Goal: Complete application form: Complete application form

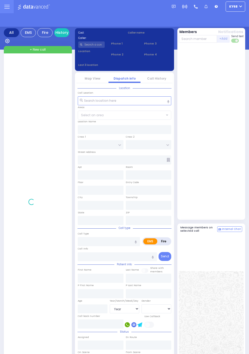
select select "Year"
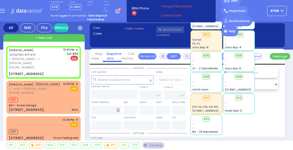
select select
radio input "false"
radio input "true"
type input "[PERSON_NAME]"
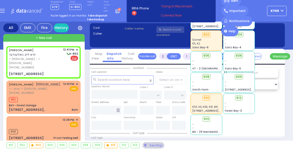
select select
type input "12:41"
select select "Hatzalah Garages"
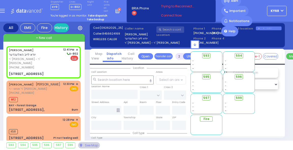
type input "ACRES RD"
type input "DINEV RD"
type input "[STREET_ADDRESS]"
type input "103"
type input "Monroe"
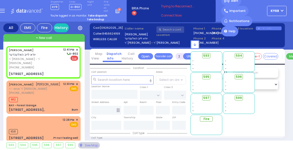
type input "[US_STATE]"
type input "10950"
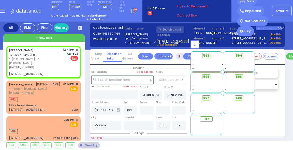
select select "PALM TREE"
select select
radio input "true"
select select
select select "Hatzalah Garages"
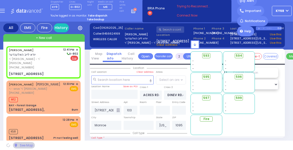
select select "PALM TREE"
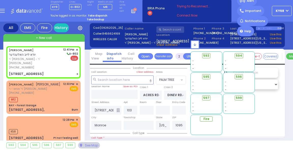
select select
type input "s"
radio input "true"
select select
select select "Hatzalah Garages"
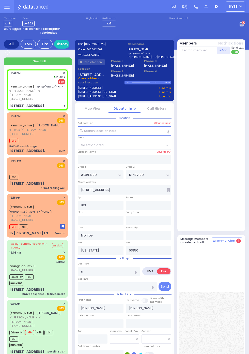
select select "PALM TREE"
select select
type input "sm"
radio input "true"
select select
